Goal: Complete application form

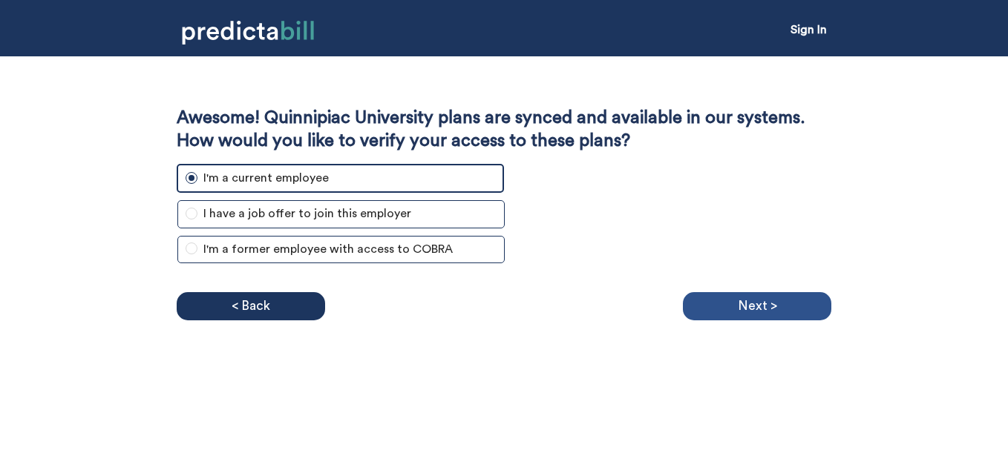
click at [770, 305] on div "Next >" at bounding box center [757, 306] width 148 height 28
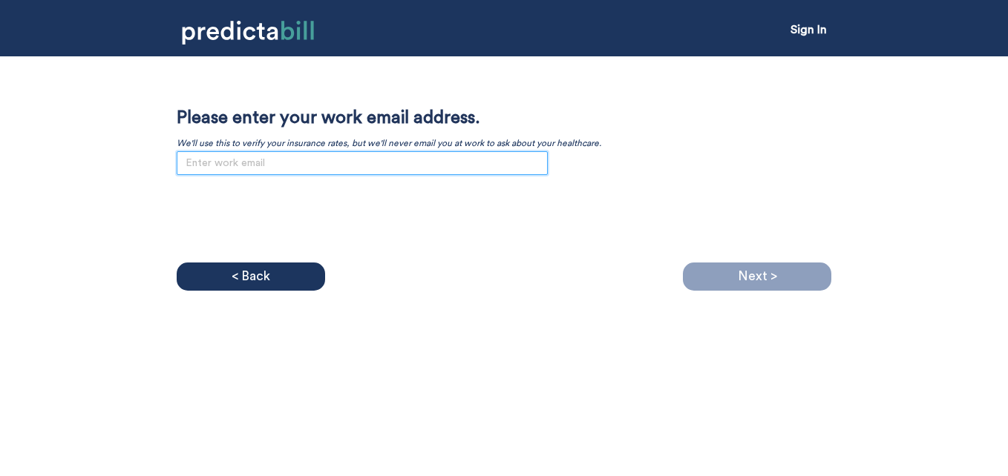
click at [413, 160] on input "email" at bounding box center [362, 163] width 371 height 24
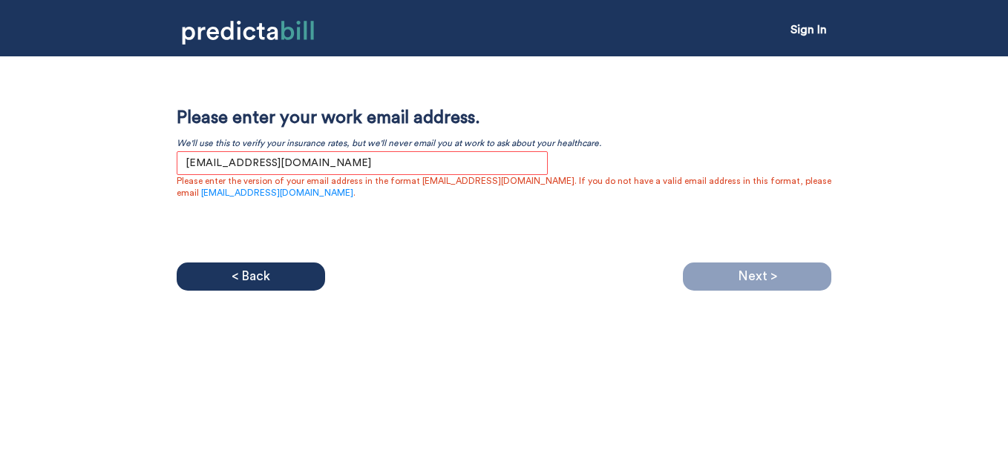
click at [718, 275] on div "Next >" at bounding box center [757, 277] width 148 height 28
click at [191, 163] on input "[EMAIL_ADDRESS][DOMAIN_NAME]" at bounding box center [362, 163] width 371 height 24
click at [542, 219] on div "Awesome! Quinnipiac University plans are synced and available in our systems. H…" at bounding box center [504, 181] width 655 height 148
click at [547, 179] on p "Please enter the version of your email address in the format [EMAIL_ADDRESS][DO…" at bounding box center [504, 187] width 655 height 24
click at [727, 269] on div "Next >" at bounding box center [757, 277] width 148 height 28
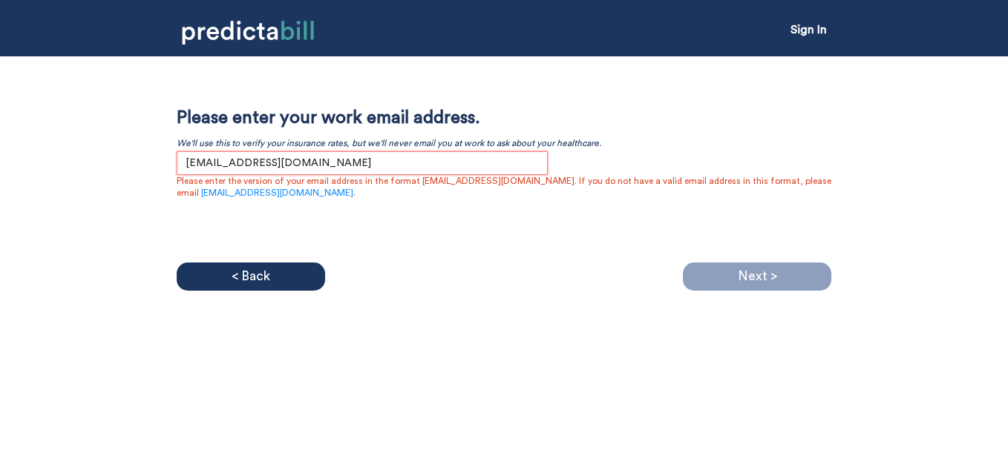
click at [225, 161] on input "[EMAIL_ADDRESS][DOMAIN_NAME]" at bounding box center [362, 163] width 371 height 24
click at [305, 151] on input "[EMAIL_ADDRESS][DOMAIN_NAME]" at bounding box center [362, 163] width 371 height 24
type input "[EMAIL_ADDRESS][DOMAIN_NAME]"
click at [732, 289] on div "Next >" at bounding box center [757, 277] width 148 height 28
